Goal: Answer question/provide support: Share knowledge or assist other users

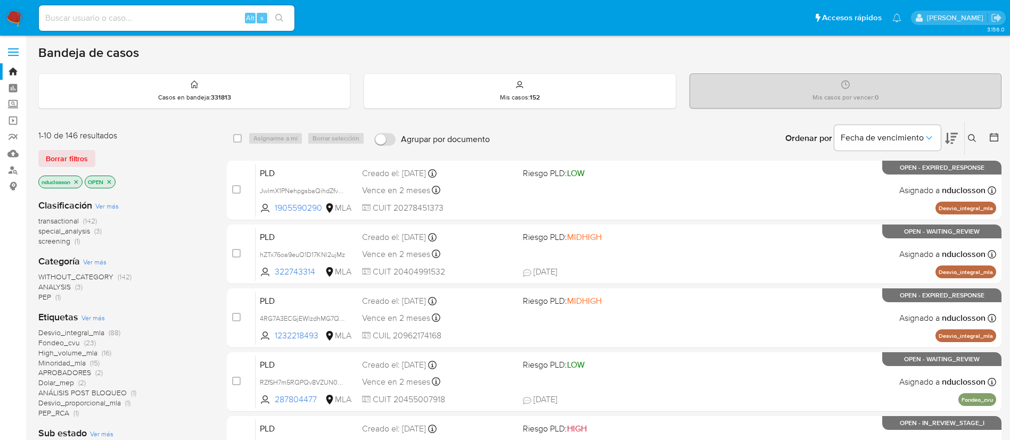
click at [159, 19] on input at bounding box center [167, 18] width 256 height 14
paste input "ptopuQdt8DBS05D9P62JHtzI"
type input "ptopuQdt8DBS05D9P62JHtzI"
click at [276, 15] on icon "search-icon" at bounding box center [279, 18] width 8 height 8
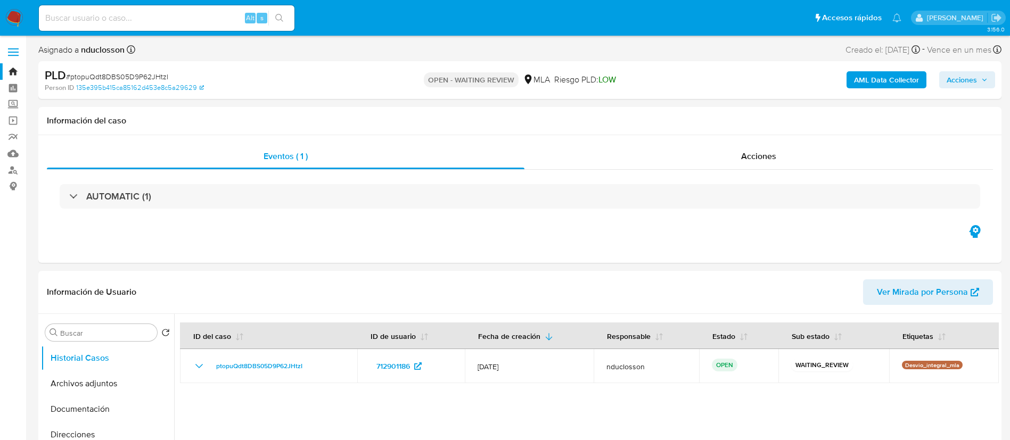
select select "10"
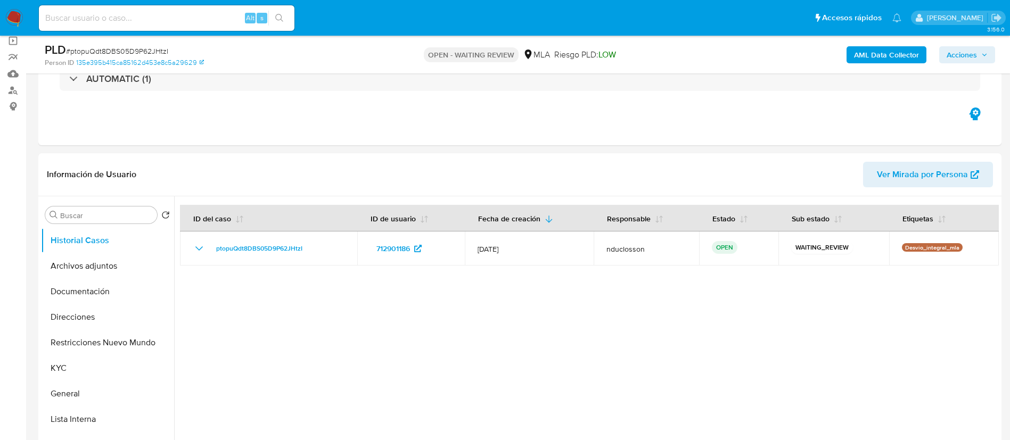
scroll to position [399, 0]
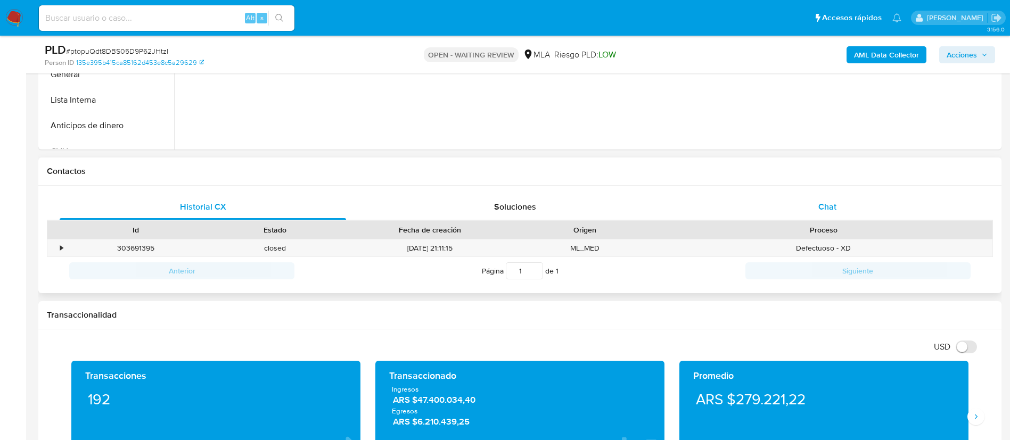
click at [681, 207] on div "Chat" at bounding box center [827, 207] width 286 height 26
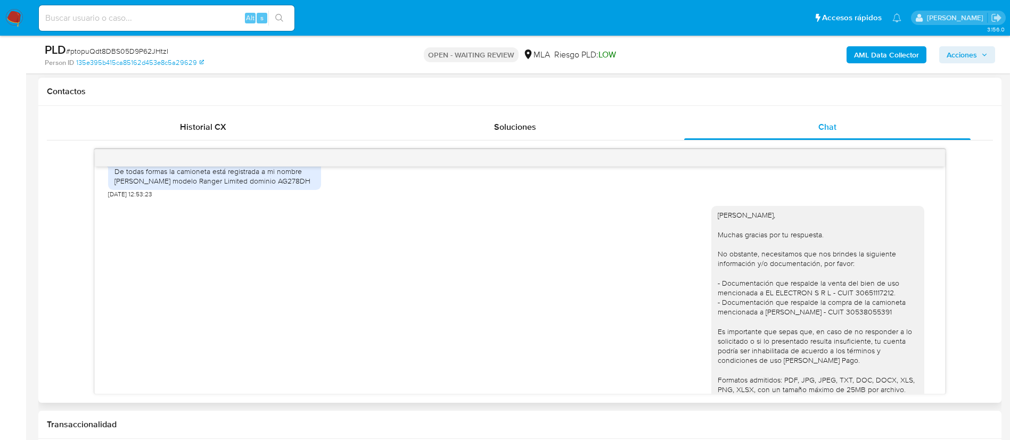
scroll to position [1358, 0]
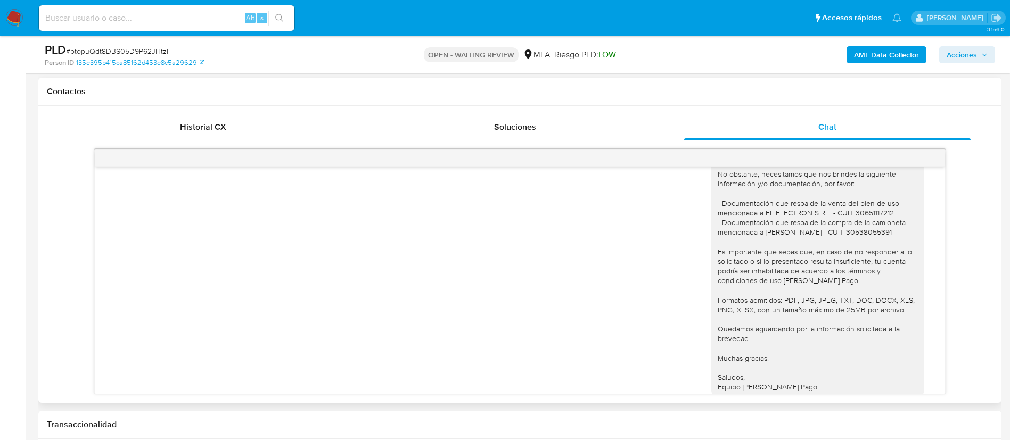
click at [681, 211] on div "Hola Hector, Muchas gracias por tu respuesta. No obstante, necesitamos que nos …" at bounding box center [818, 260] width 200 height 261
click at [681, 244] on div "Hola Hector, Muchas gracias por tu respuesta. No obstante, necesitamos que nos …" at bounding box center [818, 260] width 200 height 261
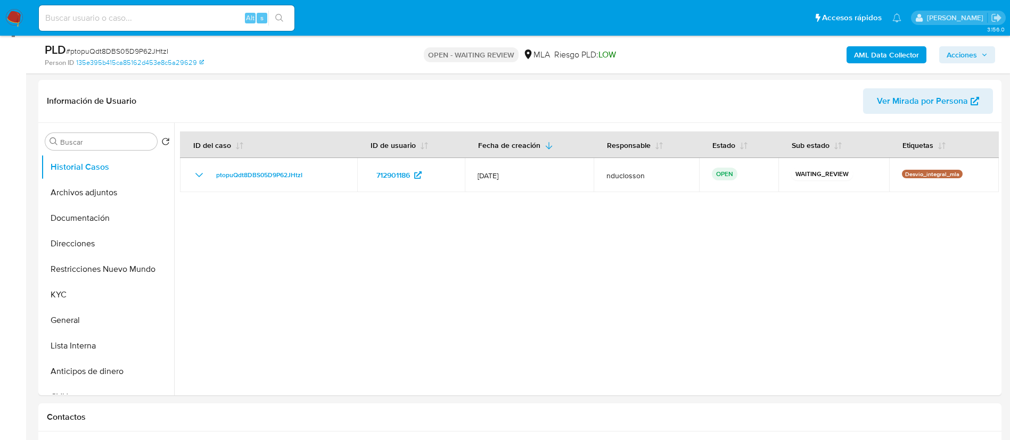
scroll to position [80, 0]
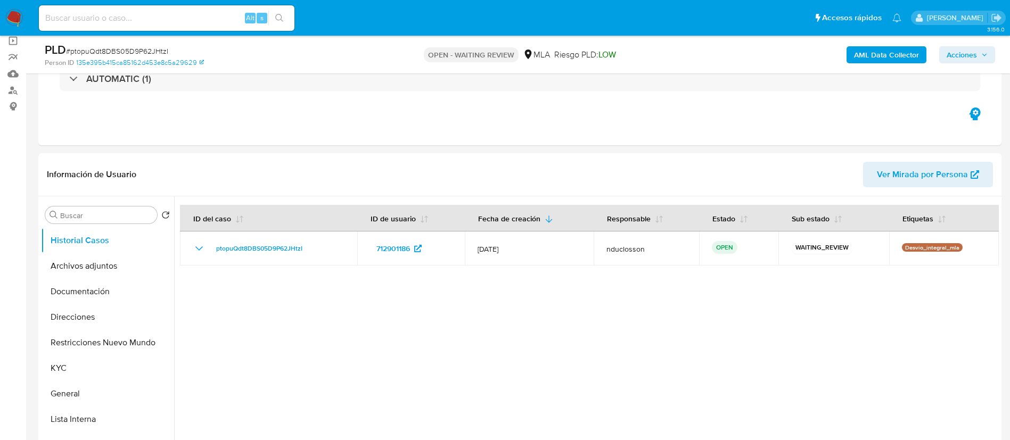
click at [124, 28] on div "Alt s" at bounding box center [167, 18] width 256 height 26
click at [123, 18] on input at bounding box center [167, 18] width 256 height 14
paste input "eBRT6ma5sD5DUTloqyFoXSPI"
type input "eBRT6ma5sD5DUTloqyFoXSPI"
click at [287, 13] on button "search-icon" at bounding box center [279, 18] width 22 height 15
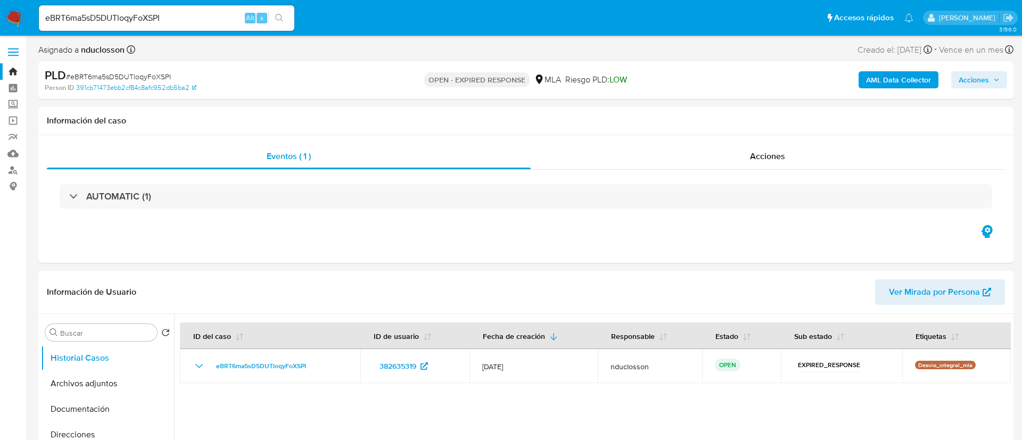
select select "10"
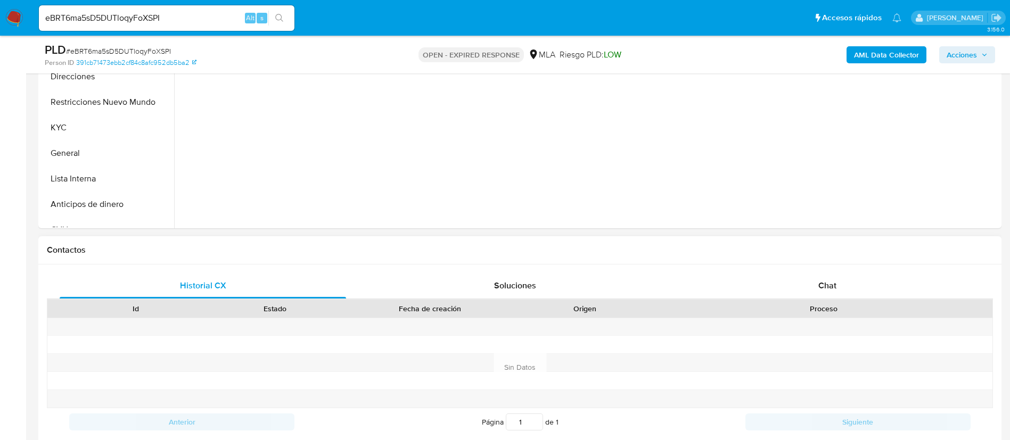
scroll to position [399, 0]
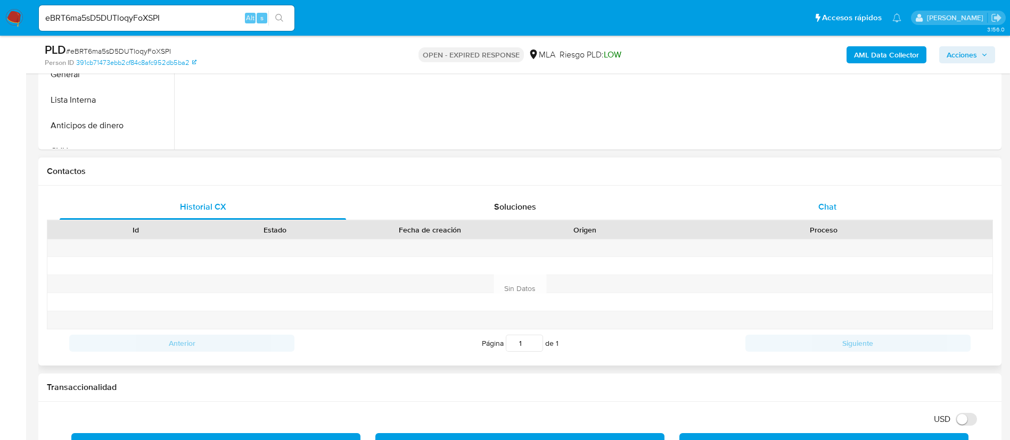
click at [681, 201] on div "Chat" at bounding box center [827, 207] width 286 height 26
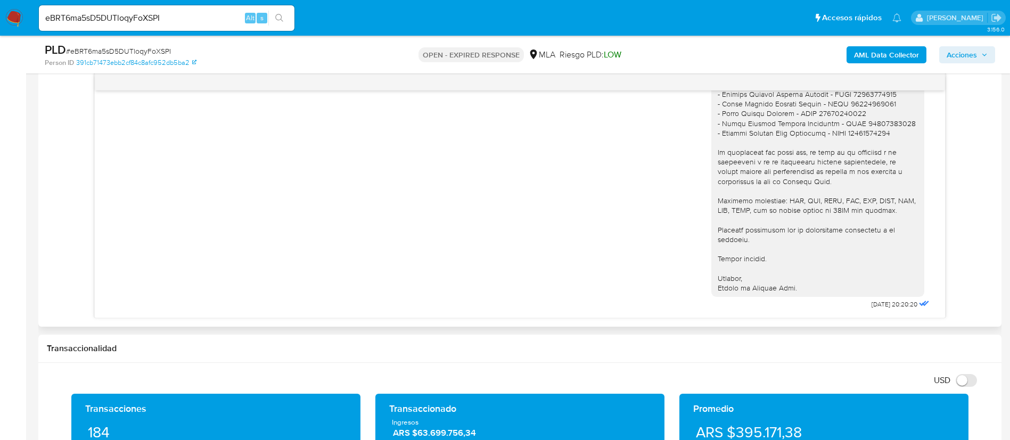
scroll to position [559, 0]
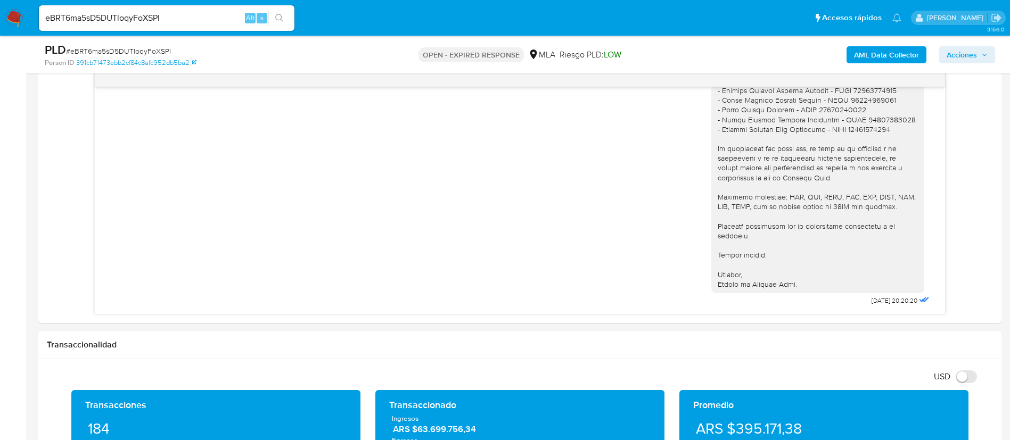
click at [86, 11] on input "eBRT6ma5sD5DUTloqyFoXSPI" at bounding box center [167, 18] width 256 height 14
paste input "iAZCTMw0Y1b3IvmMiJXDTFT0"
type input "iAZCTMw0Y1b3IvmMiJXDTFT0"
click at [281, 18] on icon "search-icon" at bounding box center [279, 18] width 9 height 9
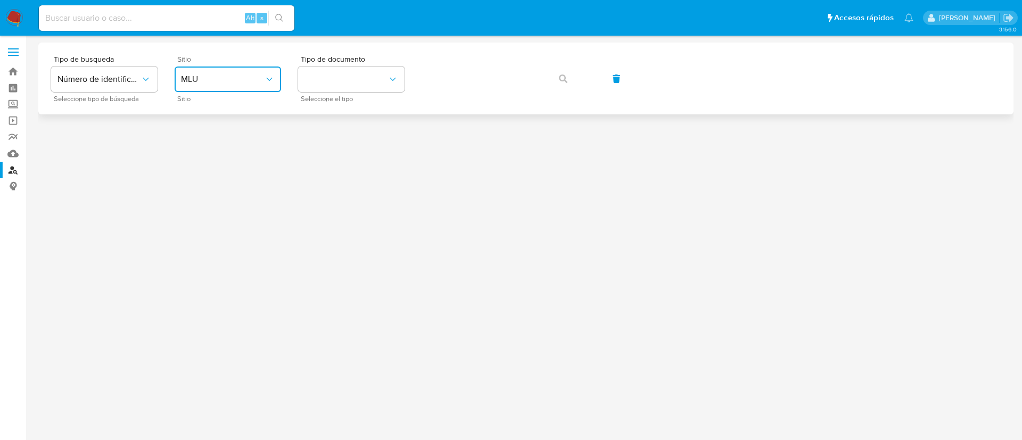
click at [260, 88] on button "MLU" at bounding box center [228, 80] width 106 height 26
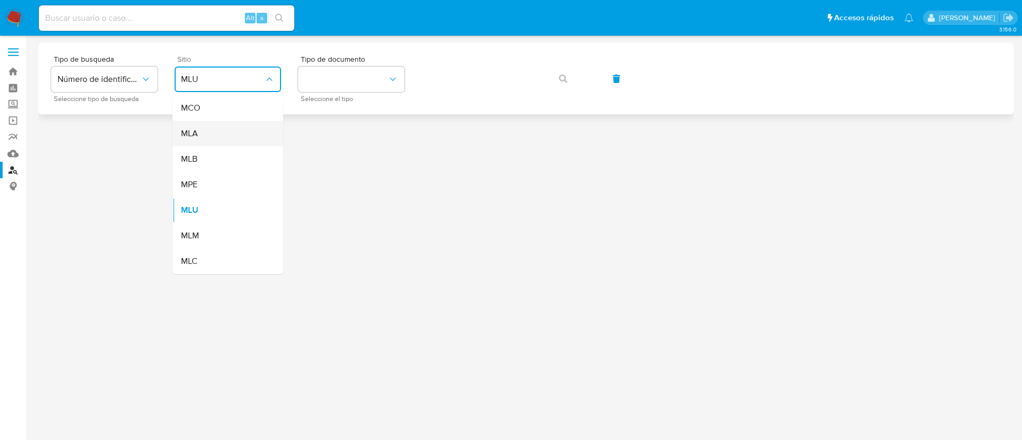
click at [241, 125] on div "MLA" at bounding box center [224, 134] width 87 height 26
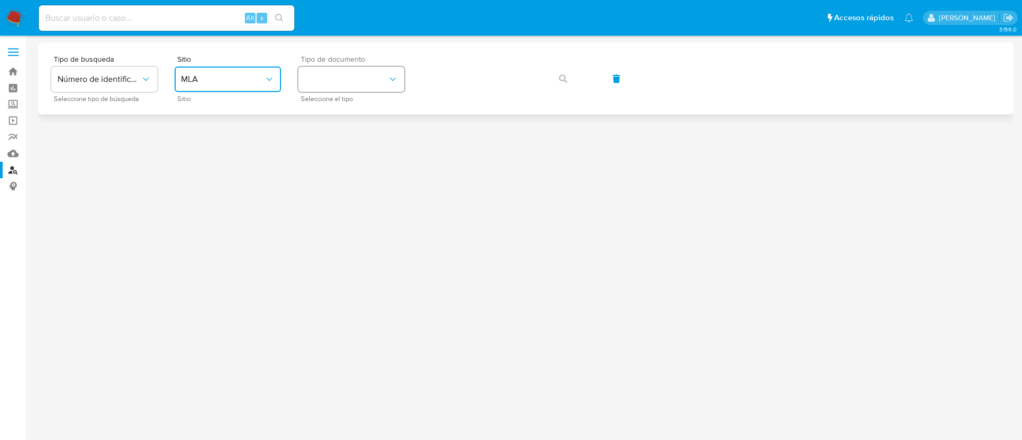
click at [352, 69] on button "identificationType" at bounding box center [351, 80] width 106 height 26
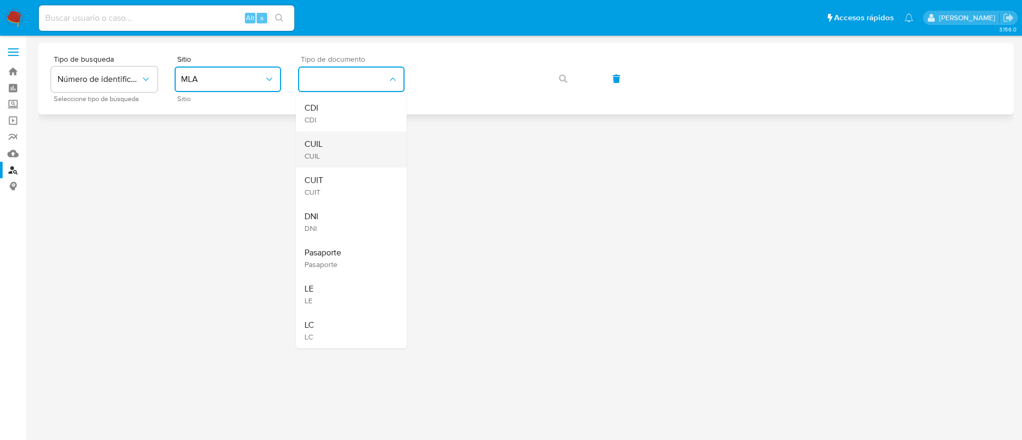
click at [350, 138] on div "CUIL CUIL" at bounding box center [348, 149] width 87 height 36
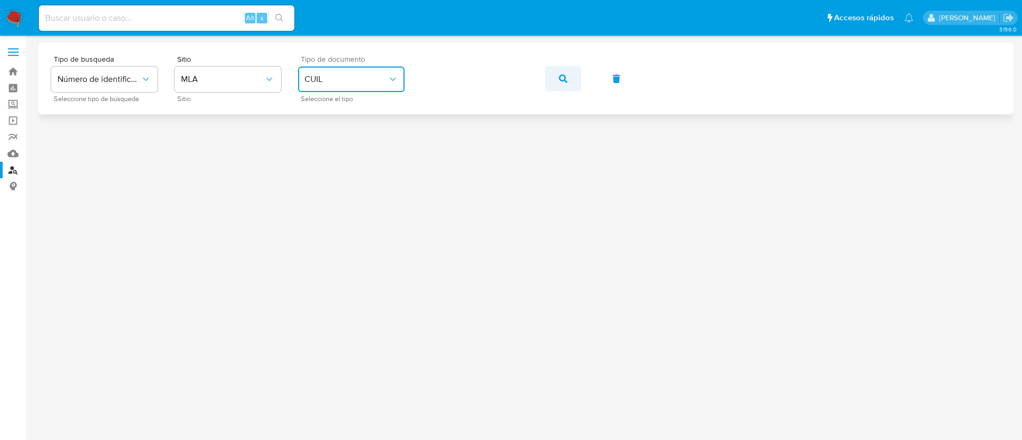
click at [562, 83] on span "button" at bounding box center [563, 78] width 9 height 23
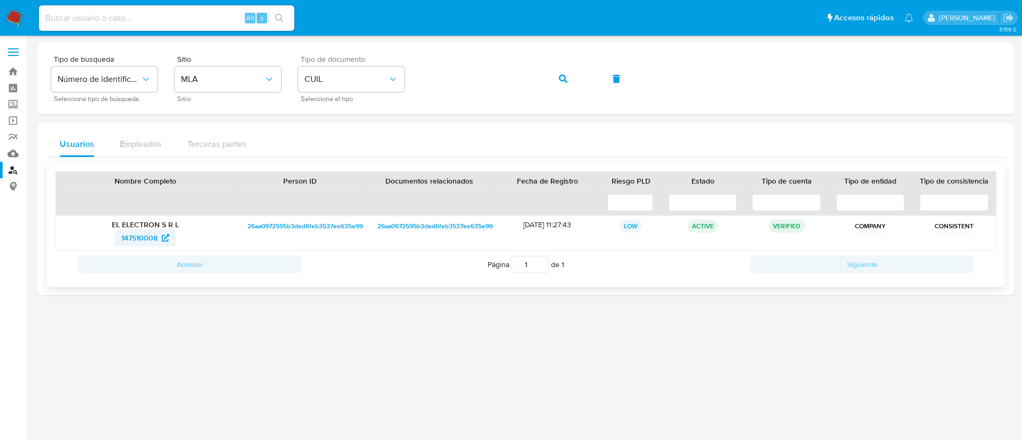
click at [150, 237] on span "147510008" at bounding box center [139, 237] width 36 height 17
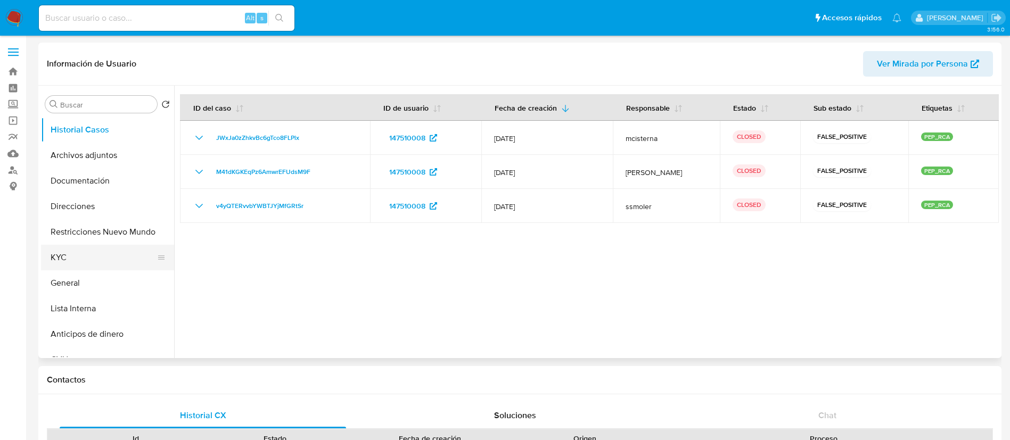
click at [67, 251] on button "KYC" at bounding box center [103, 258] width 125 height 26
select select "10"
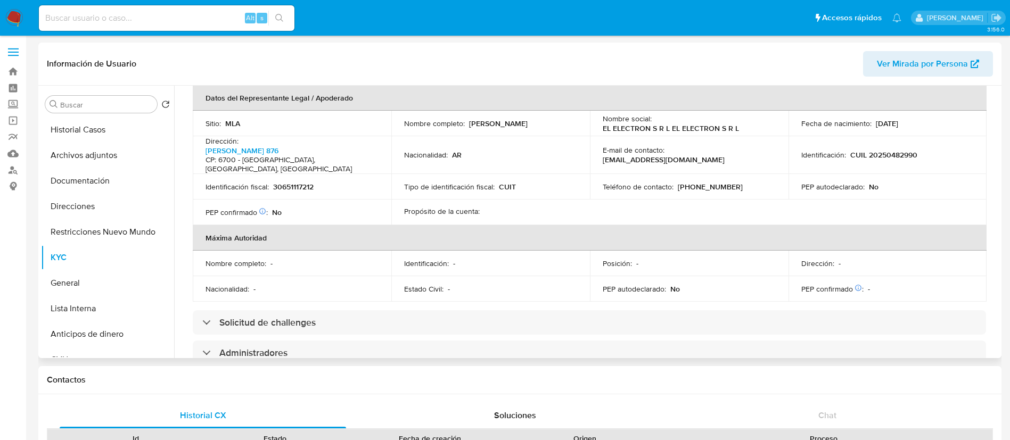
scroll to position [479, 0]
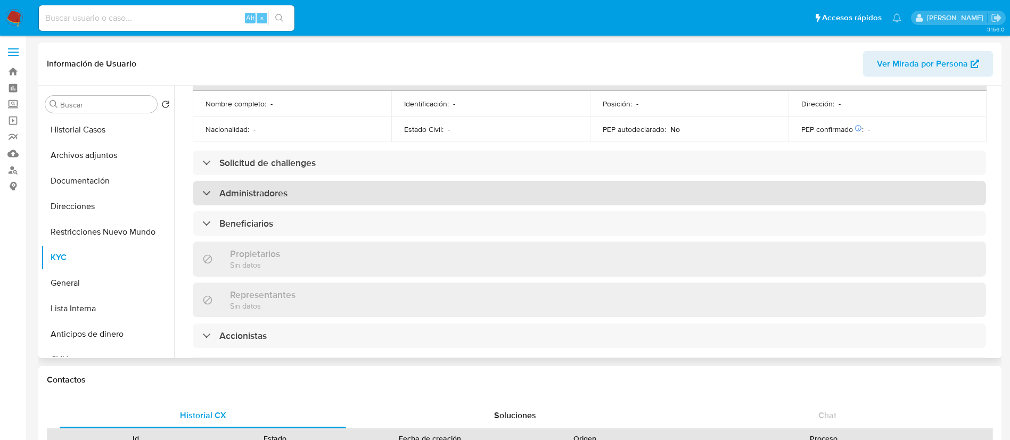
click at [259, 187] on h3 "Administradores" at bounding box center [253, 193] width 68 height 12
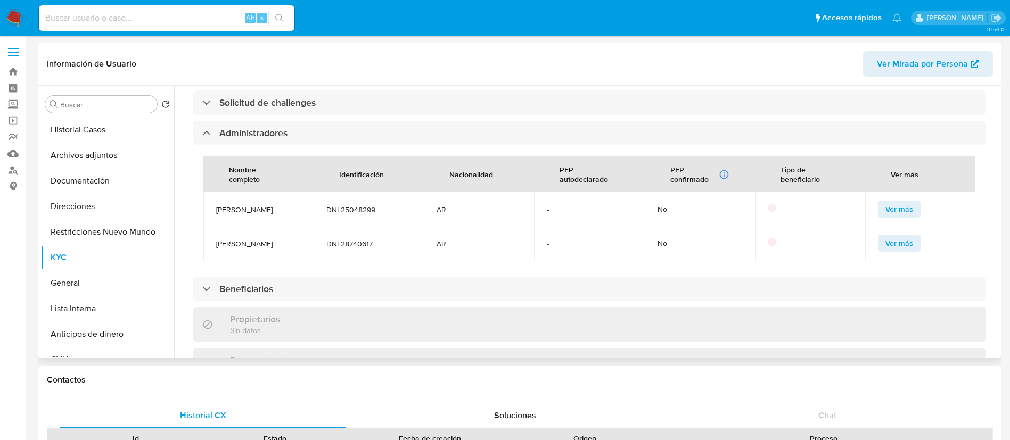
scroll to position [559, 0]
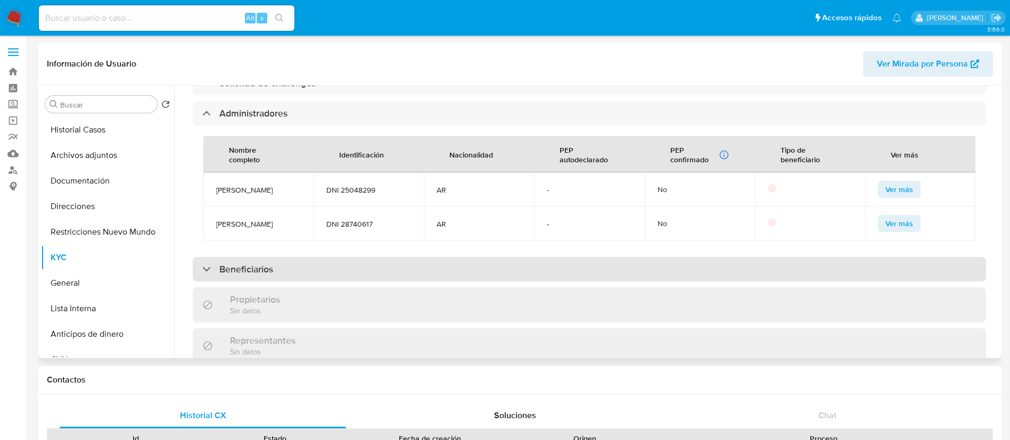
click at [306, 257] on div "Beneficiarios" at bounding box center [589, 269] width 793 height 24
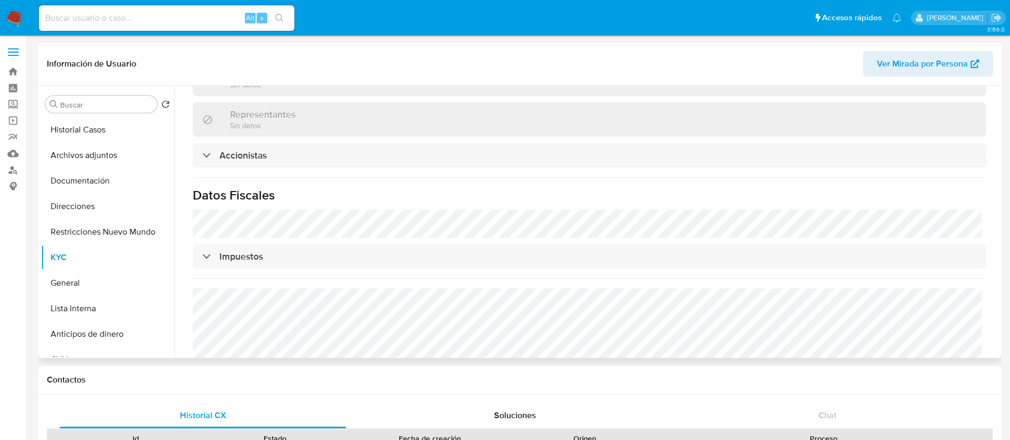
scroll to position [878, 0]
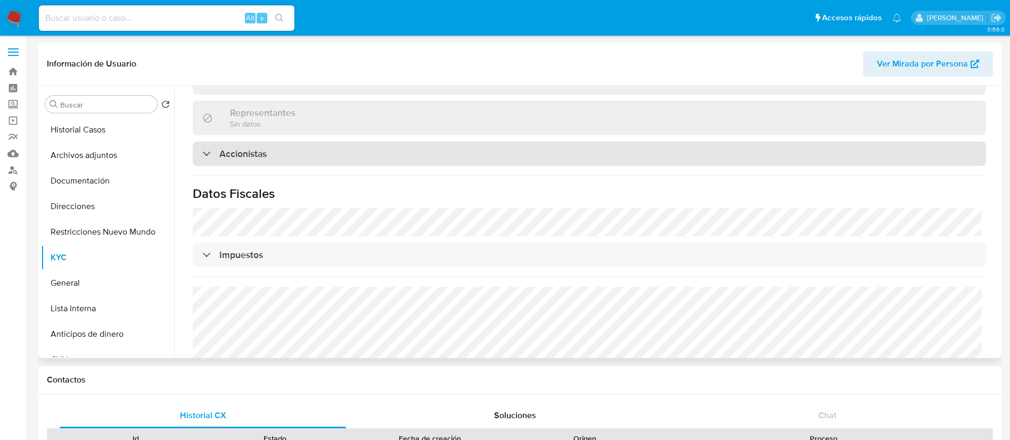
click at [269, 147] on div "Accionistas" at bounding box center [589, 154] width 793 height 24
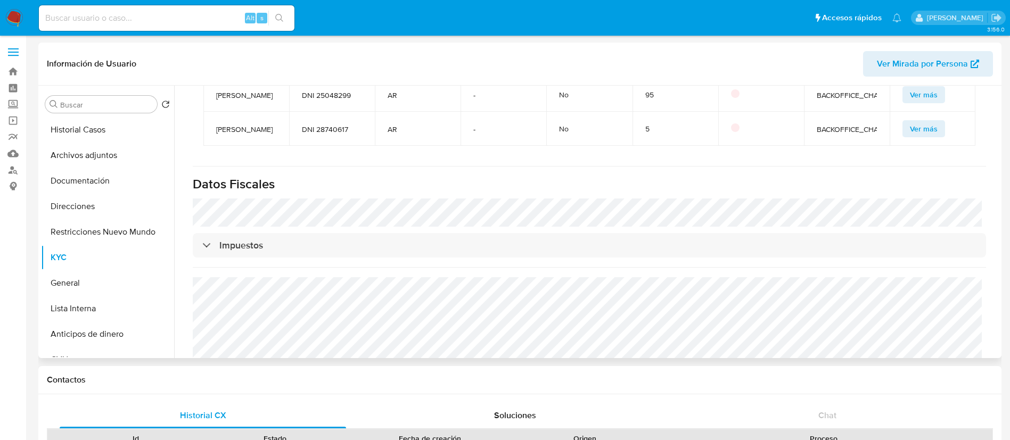
scroll to position [1038, 0]
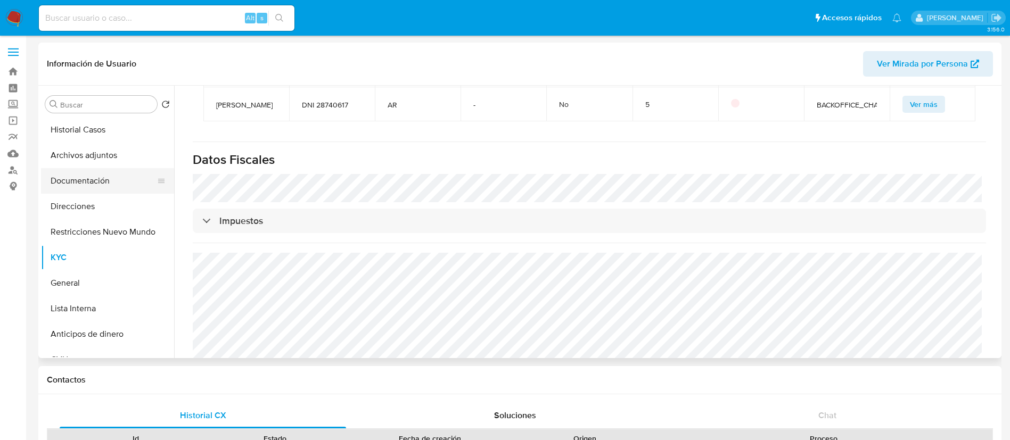
click at [82, 176] on button "Documentación" at bounding box center [103, 181] width 125 height 26
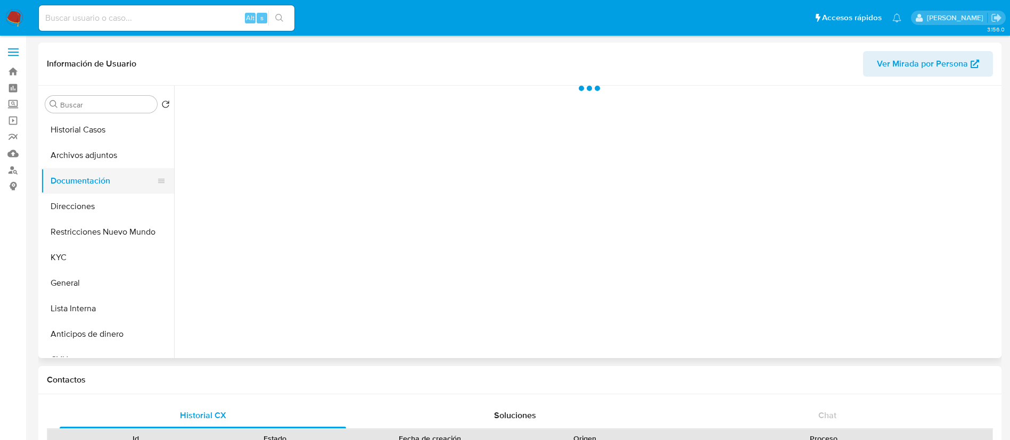
scroll to position [0, 0]
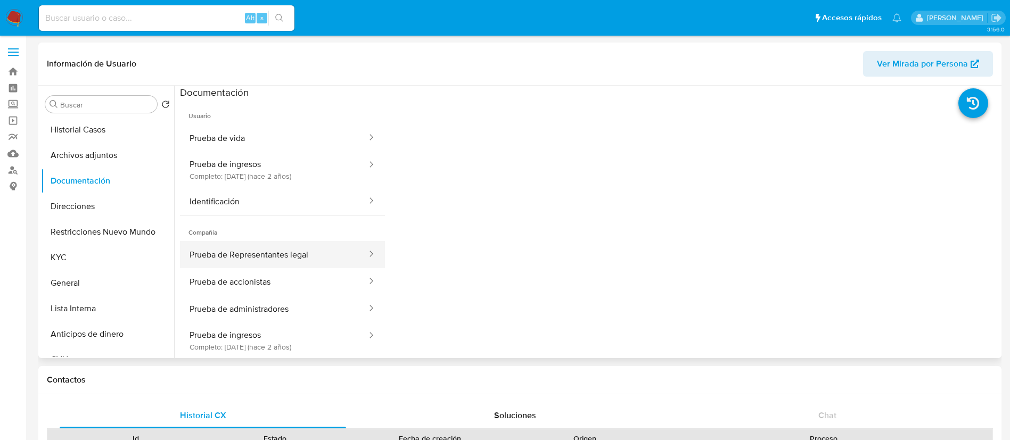
click at [286, 242] on button "Prueba de Representantes legal" at bounding box center [274, 254] width 188 height 27
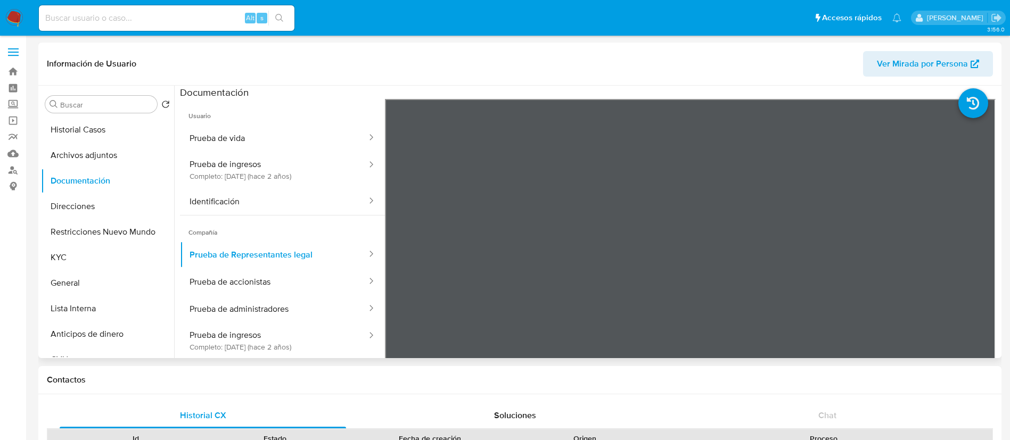
scroll to position [80, 0]
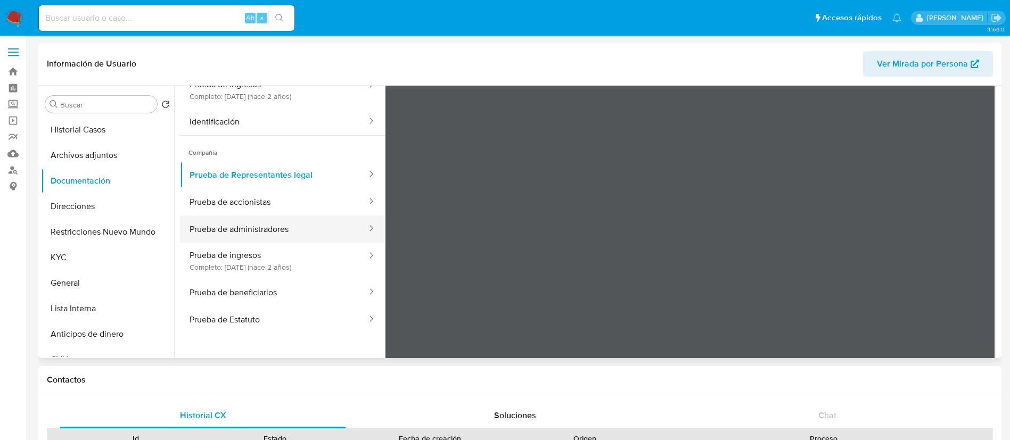
click at [263, 223] on button "Prueba de administradores" at bounding box center [274, 229] width 188 height 27
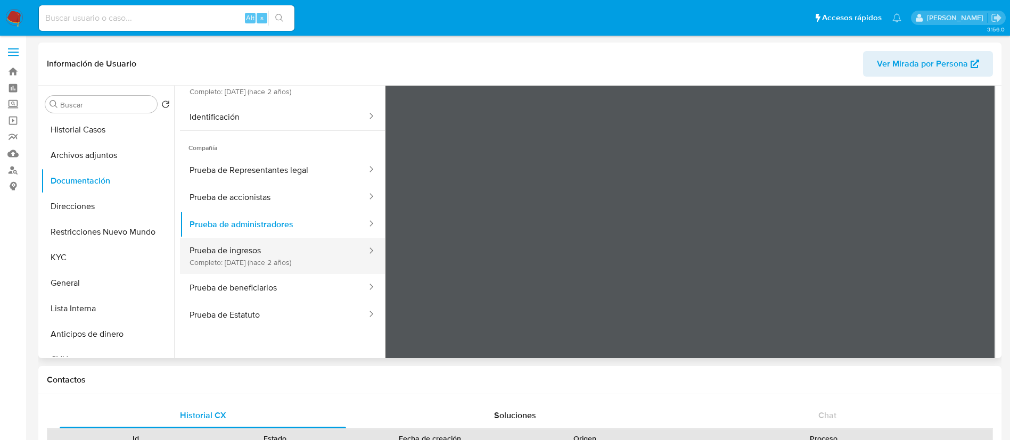
scroll to position [7, 0]
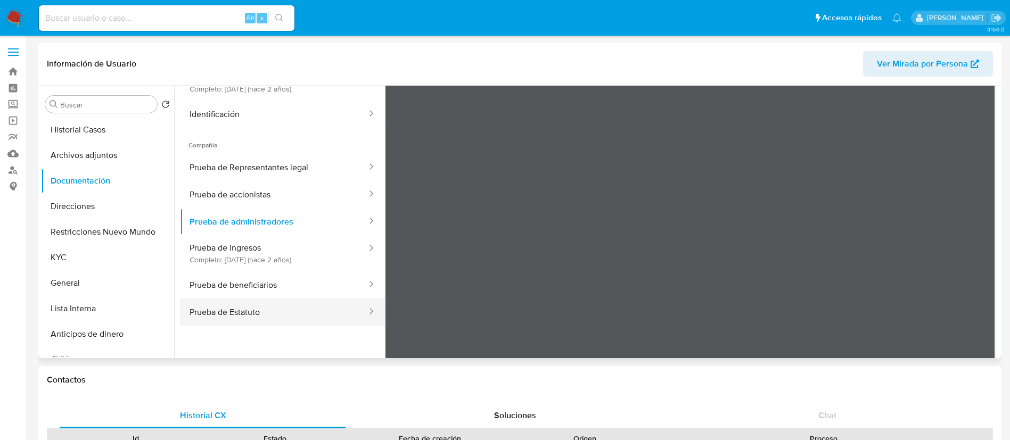
click at [269, 312] on button "Prueba de Estatuto" at bounding box center [274, 312] width 188 height 27
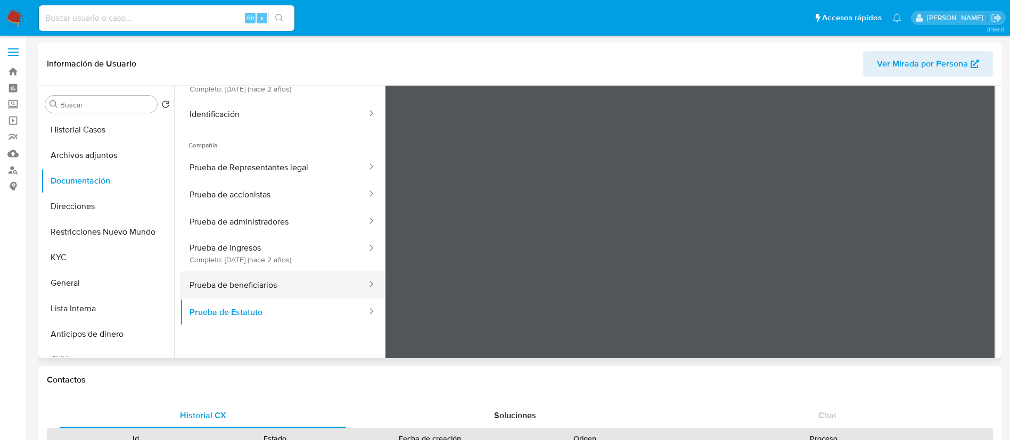
click at [232, 274] on button "Prueba de beneficiarios" at bounding box center [274, 285] width 188 height 27
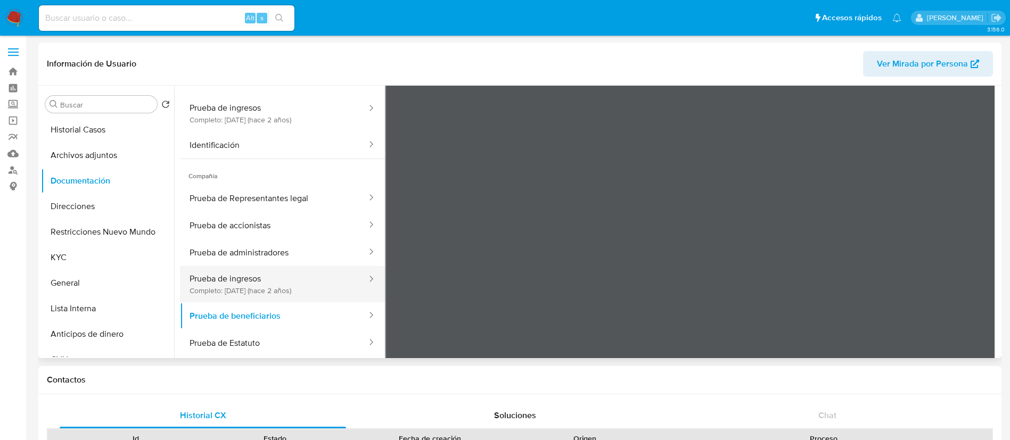
scroll to position [93, 0]
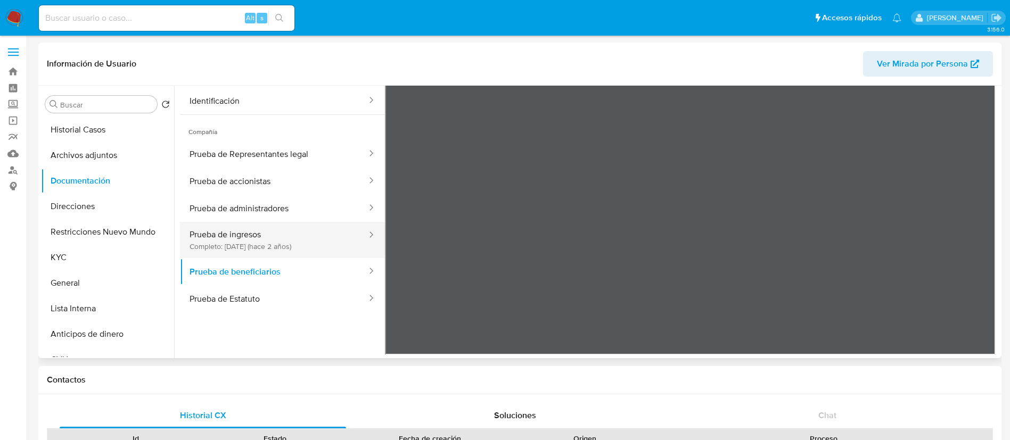
click at [304, 229] on button "Prueba de ingresos Completo: 08/06/2023 (hace 2 años)" at bounding box center [274, 240] width 188 height 36
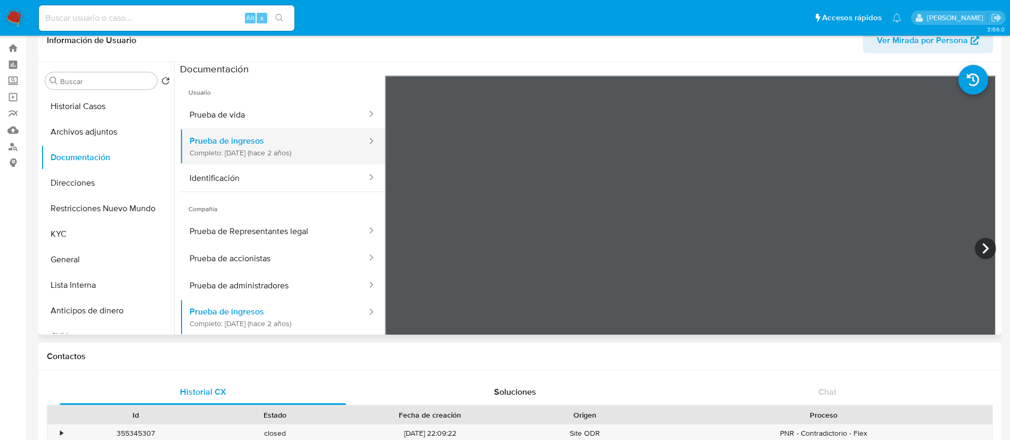
scroll to position [0, 0]
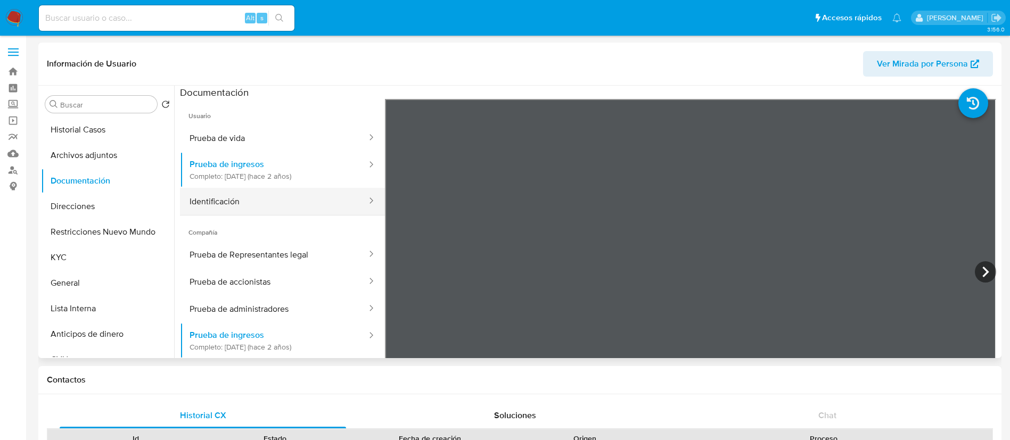
click at [231, 193] on button "Identificación" at bounding box center [274, 201] width 188 height 27
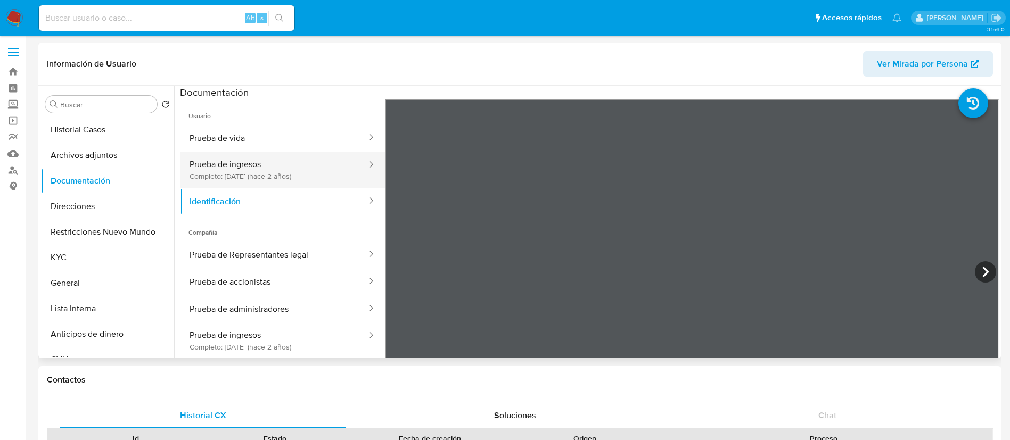
click at [224, 156] on button "Prueba de ingresos Completo: 08/06/2023 (hace 2 años)" at bounding box center [274, 170] width 188 height 36
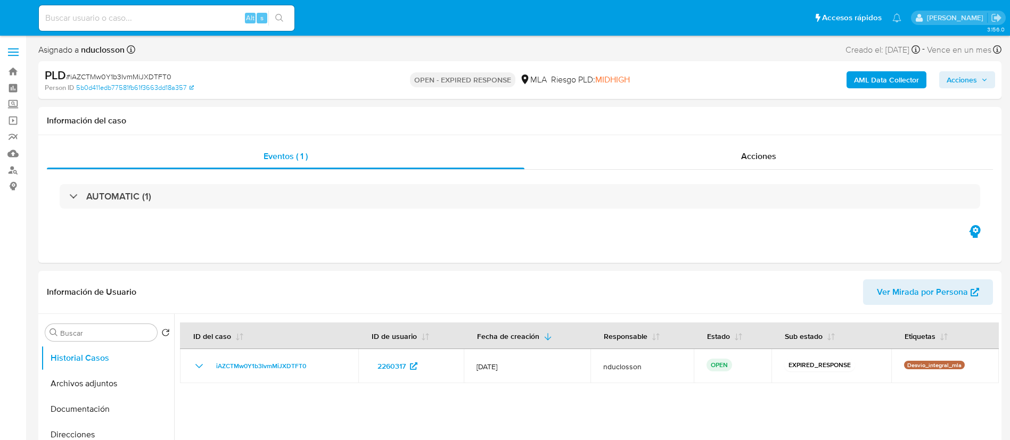
select select "10"
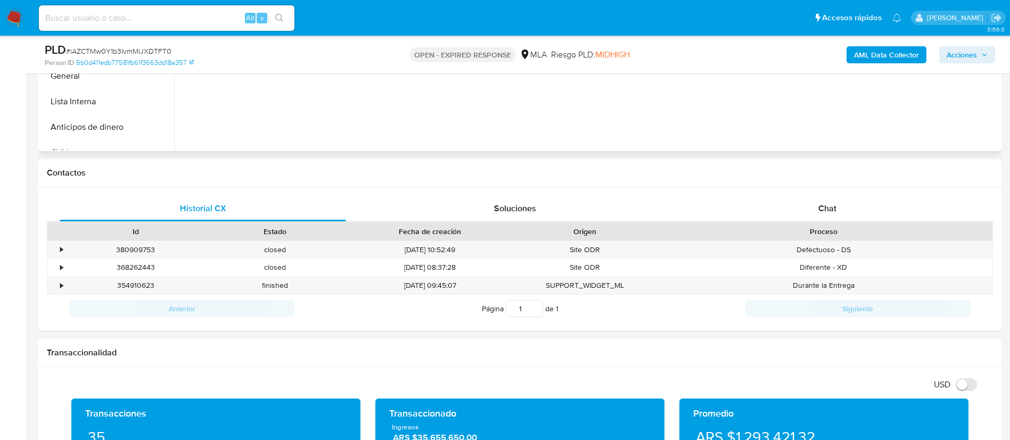
scroll to position [399, 0]
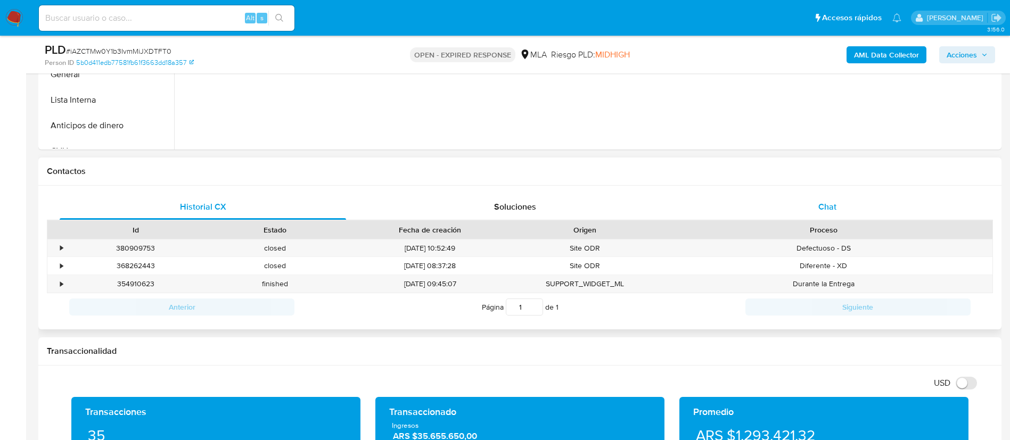
click at [810, 205] on div "Chat" at bounding box center [827, 207] width 286 height 26
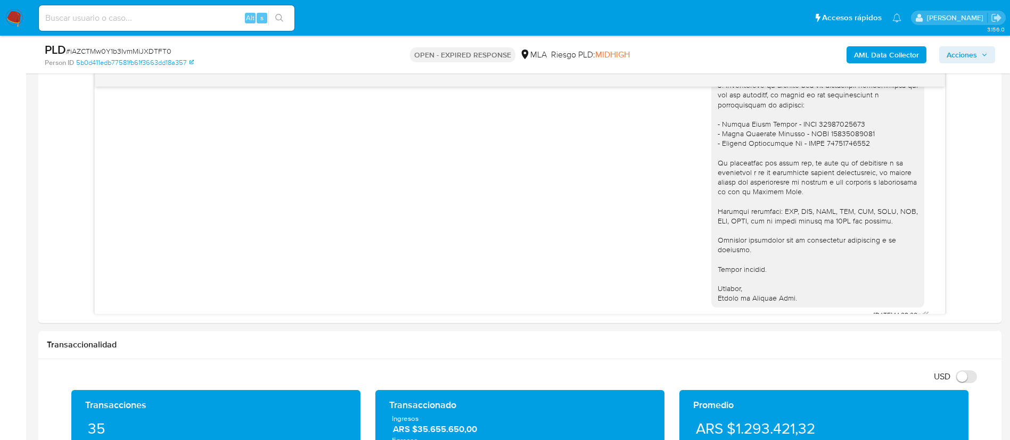
scroll to position [970, 0]
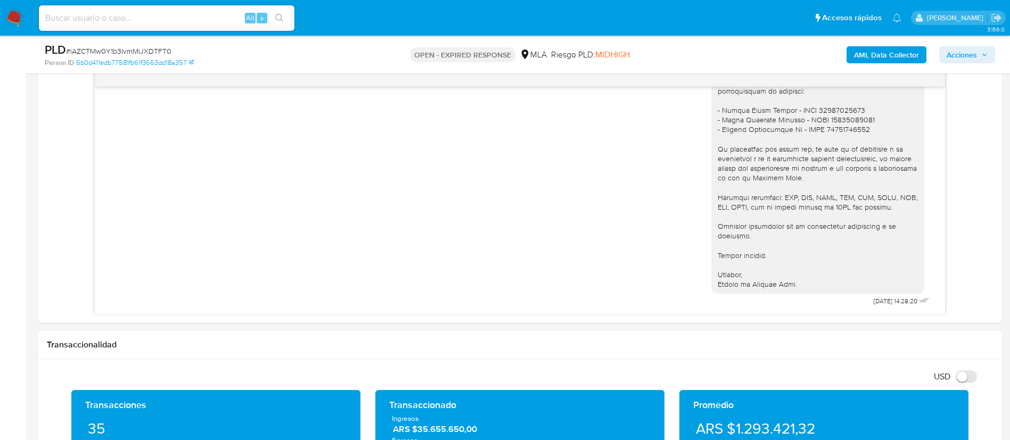
click at [143, 13] on input at bounding box center [167, 18] width 256 height 14
paste input "cfA8LAssPuQ84tKacETtAIX8"
type input "cfA8LAssPuQ84tKacETtAIX8"
click at [288, 21] on button "search-icon" at bounding box center [279, 18] width 22 height 15
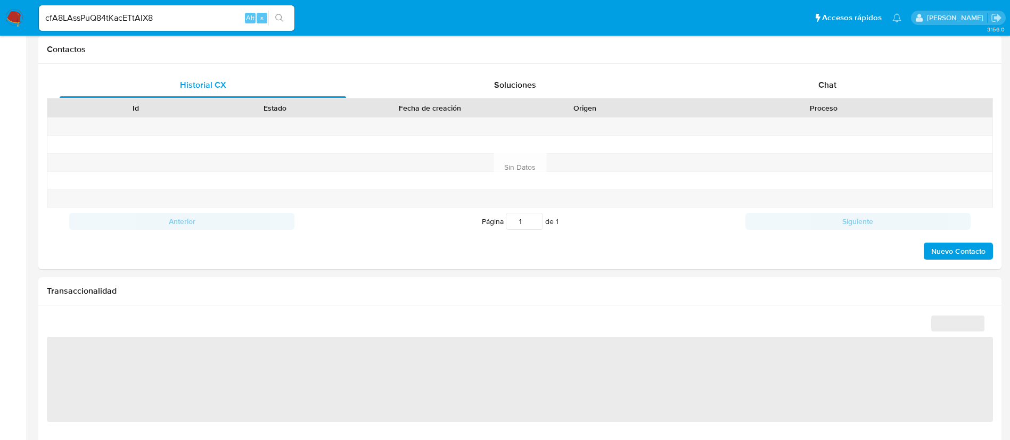
select select "10"
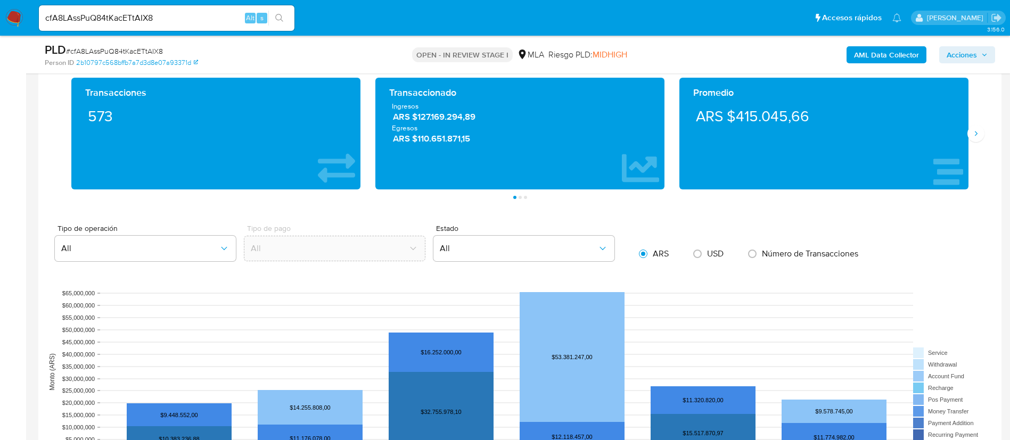
scroll to position [878, 0]
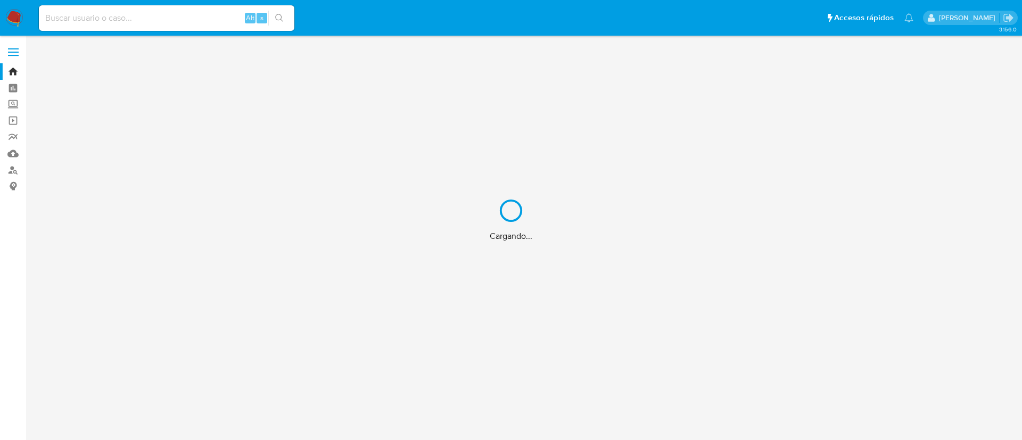
click at [112, 18] on div "Cargando..." at bounding box center [511, 220] width 1022 height 440
click at [111, 17] on div "Cargando..." at bounding box center [511, 220] width 1022 height 440
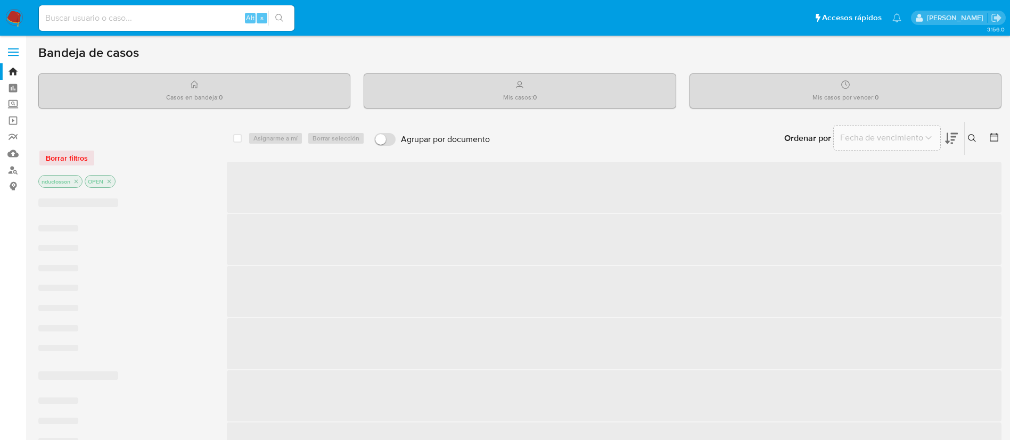
click at [110, 19] on input at bounding box center [167, 18] width 256 height 14
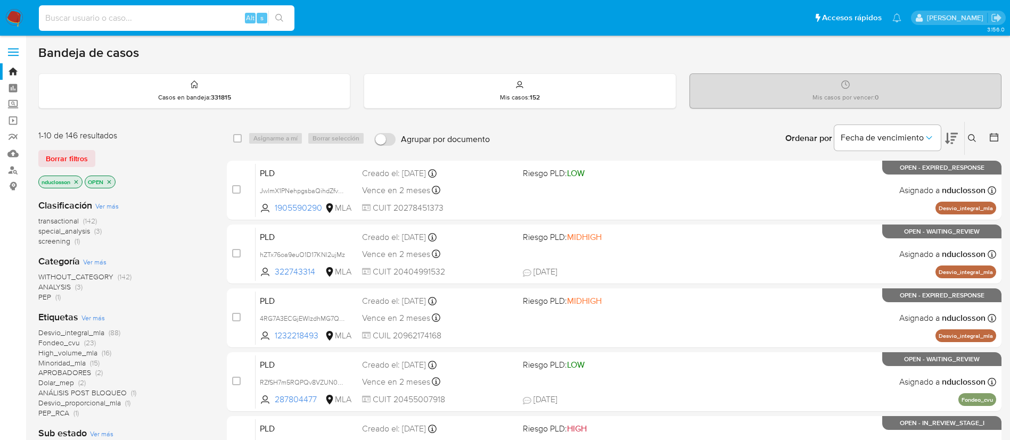
paste input "seuxbkgYqHM77QWlpjMDazF7"
type input "seuxbkgYqHM77QWlpjMDazF7"
click at [277, 14] on icon "search-icon" at bounding box center [279, 18] width 8 height 8
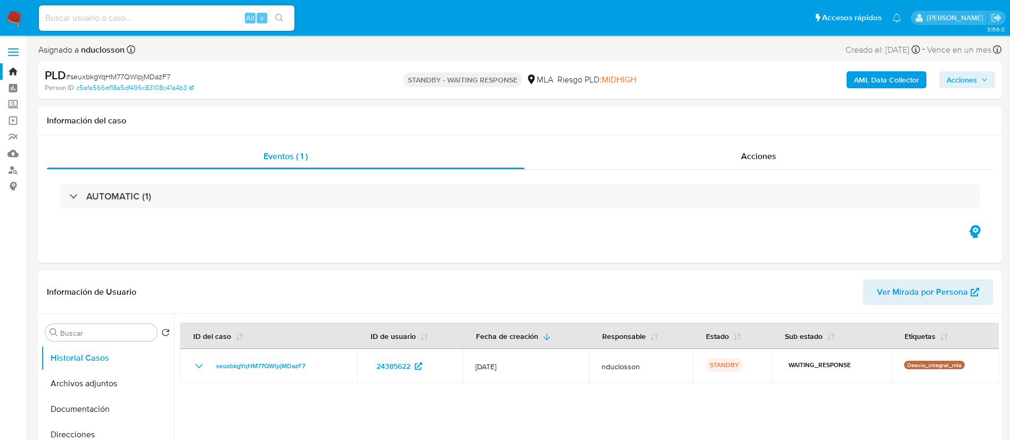
select select "10"
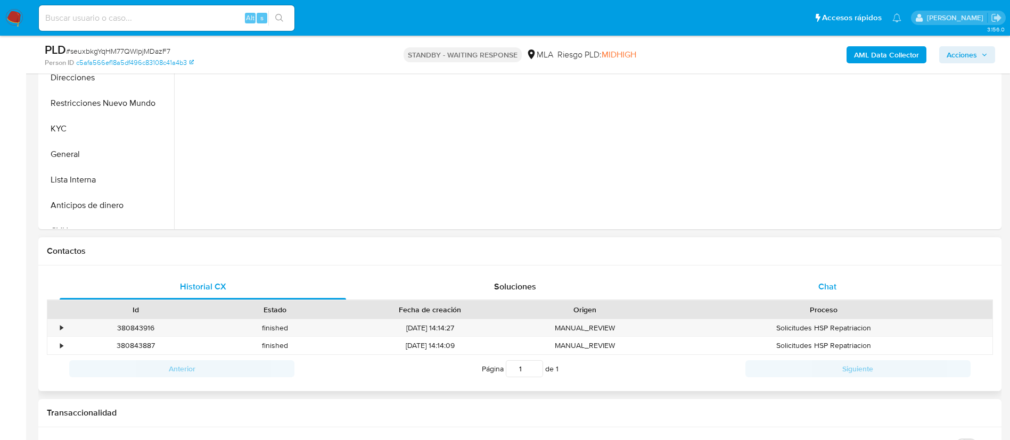
click at [809, 278] on div "Chat" at bounding box center [827, 287] width 286 height 26
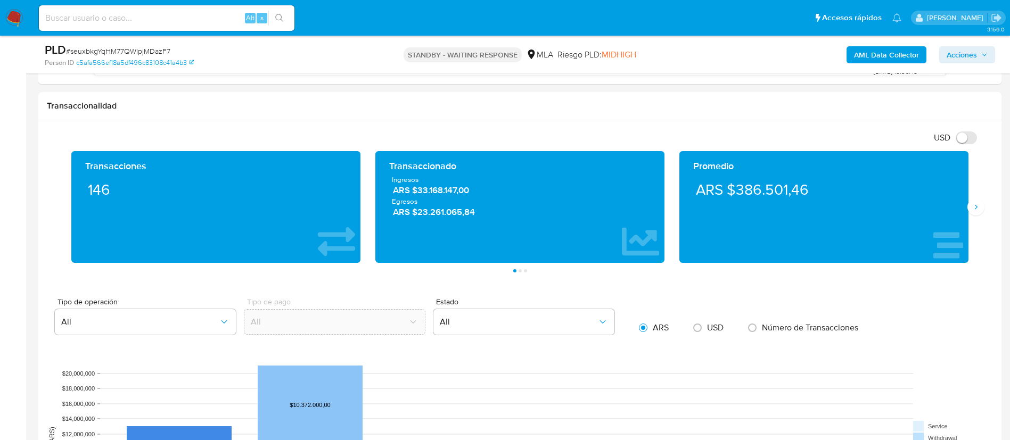
scroll to position [799, 0]
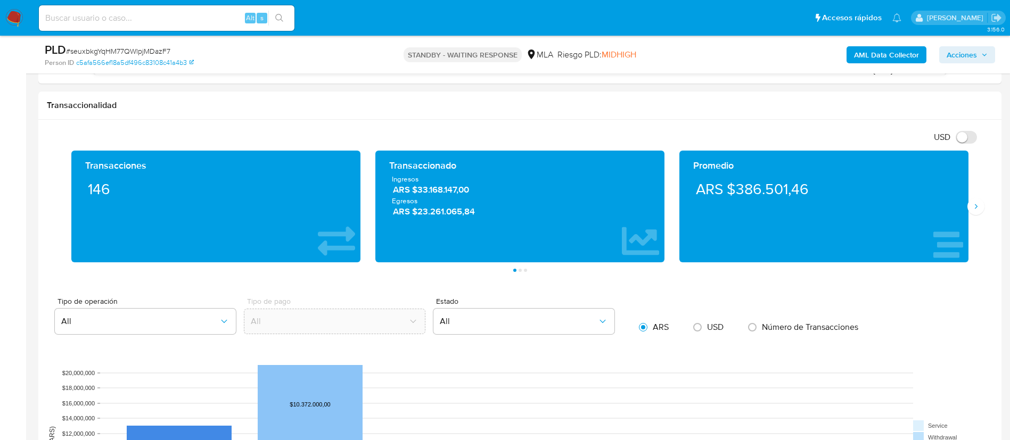
click at [129, 17] on input at bounding box center [167, 18] width 256 height 14
paste input "4Pwbt1kB1q3t71K6RATF3BoG"
type input "4Pwbt1kB1q3t71K6RATF3BoG"
click at [275, 18] on icon "search-icon" at bounding box center [279, 18] width 9 height 9
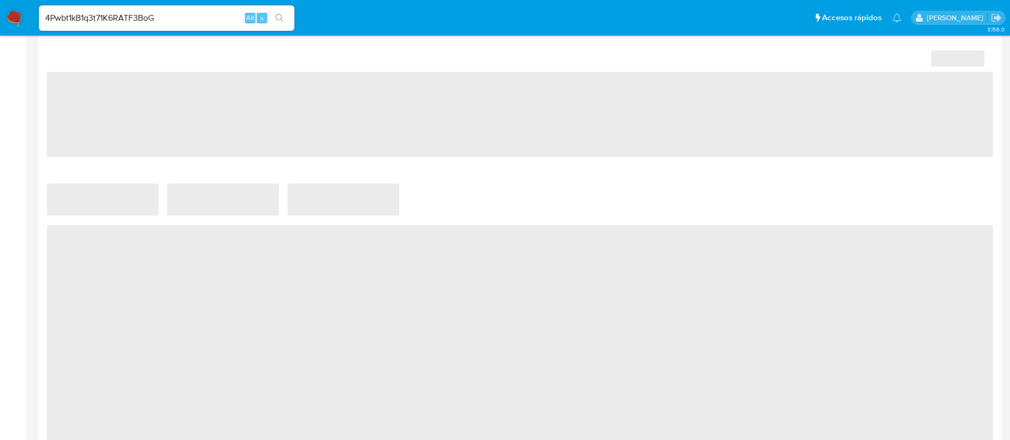
select select "10"
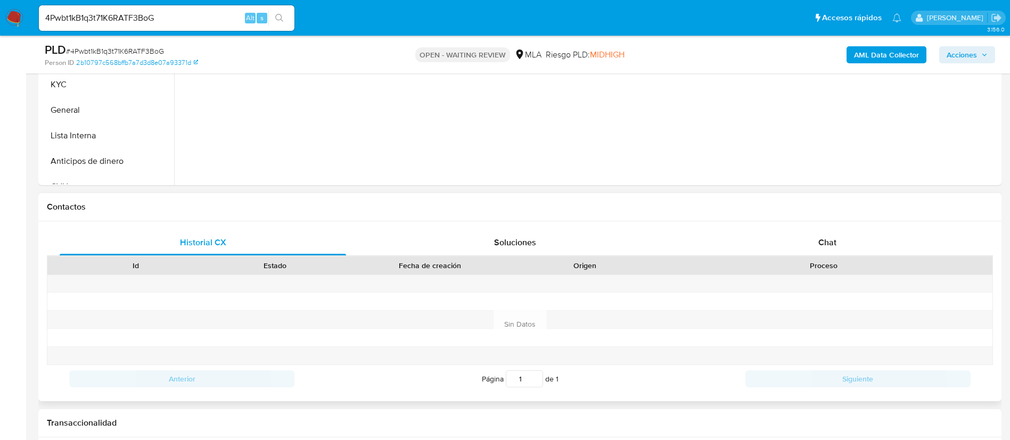
scroll to position [240, 0]
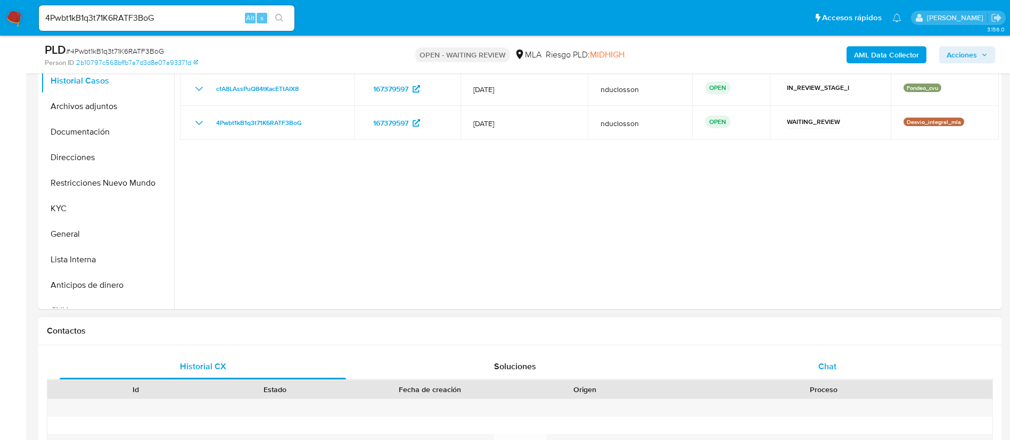
click at [791, 358] on div "Chat" at bounding box center [827, 367] width 286 height 26
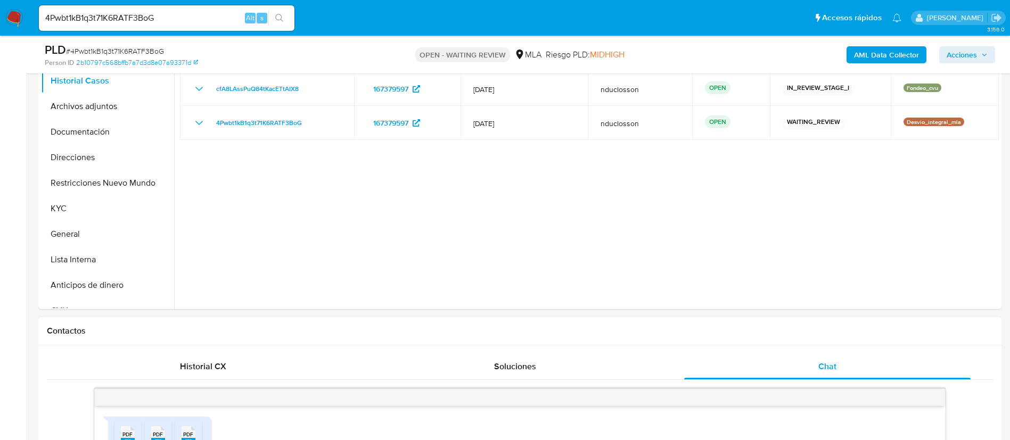
scroll to position [608, 0]
